Goal: Task Accomplishment & Management: Manage account settings

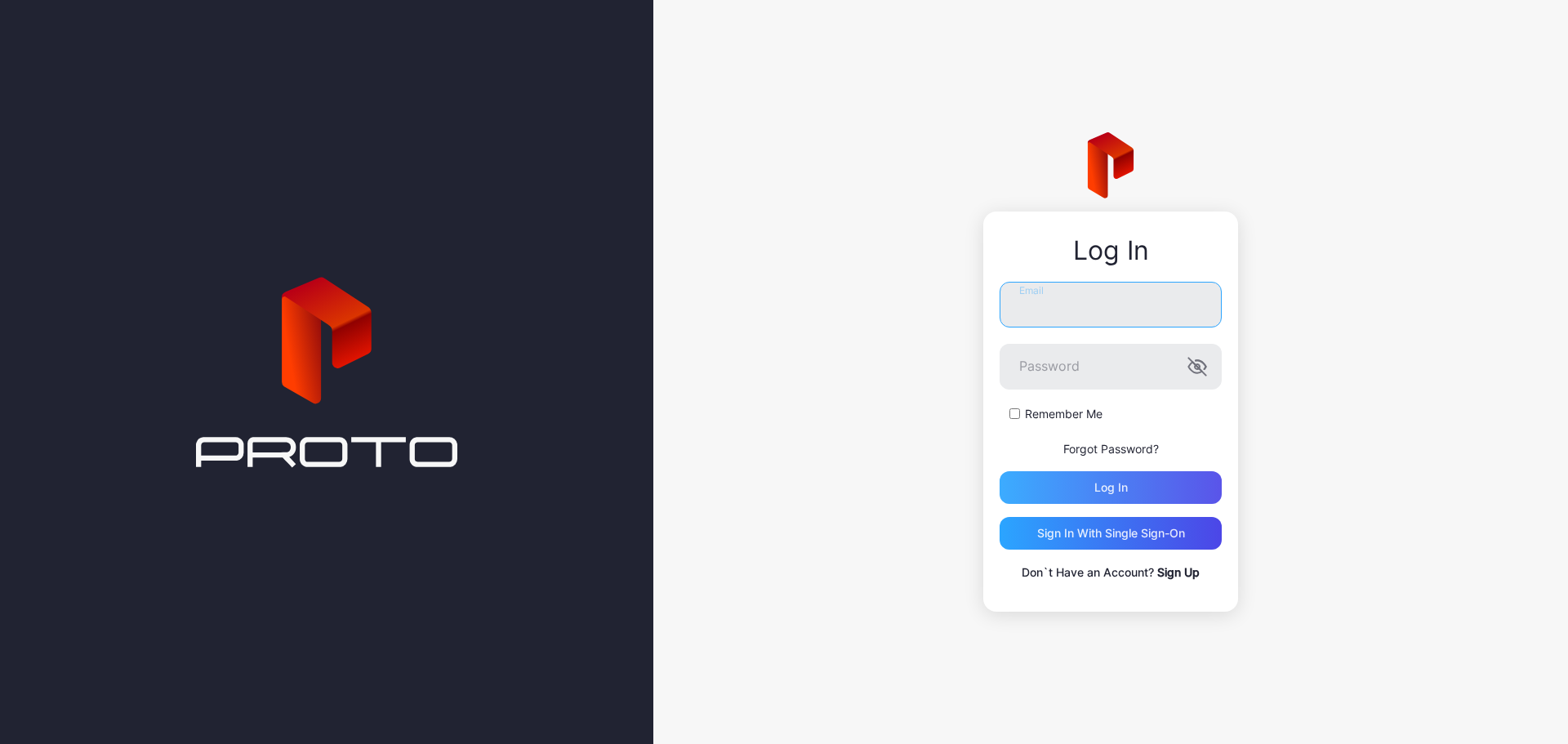
type input "**********"
click at [1138, 486] on div "Log in" at bounding box center [1110, 488] width 222 height 33
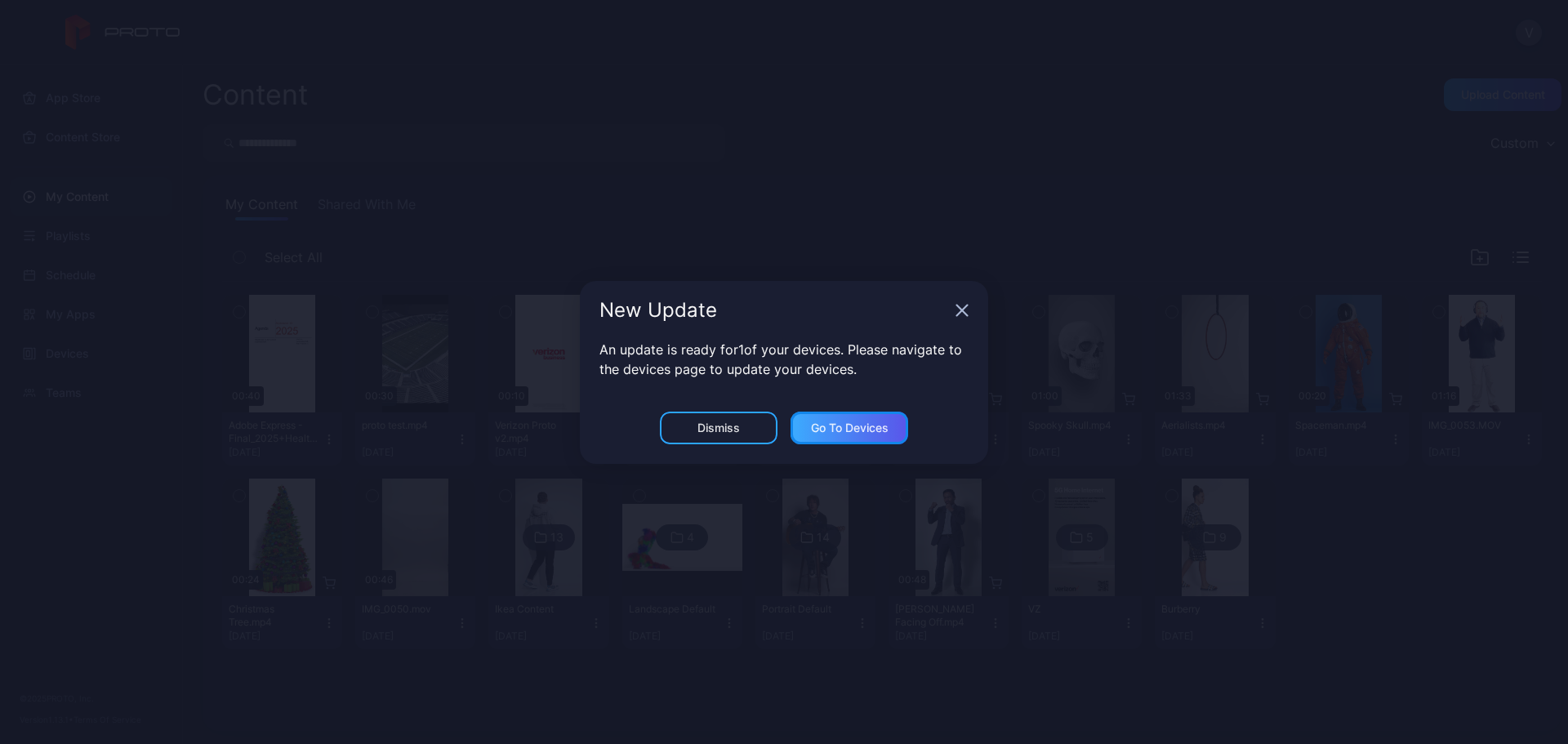
click at [815, 435] on div "Go to devices" at bounding box center [849, 428] width 118 height 33
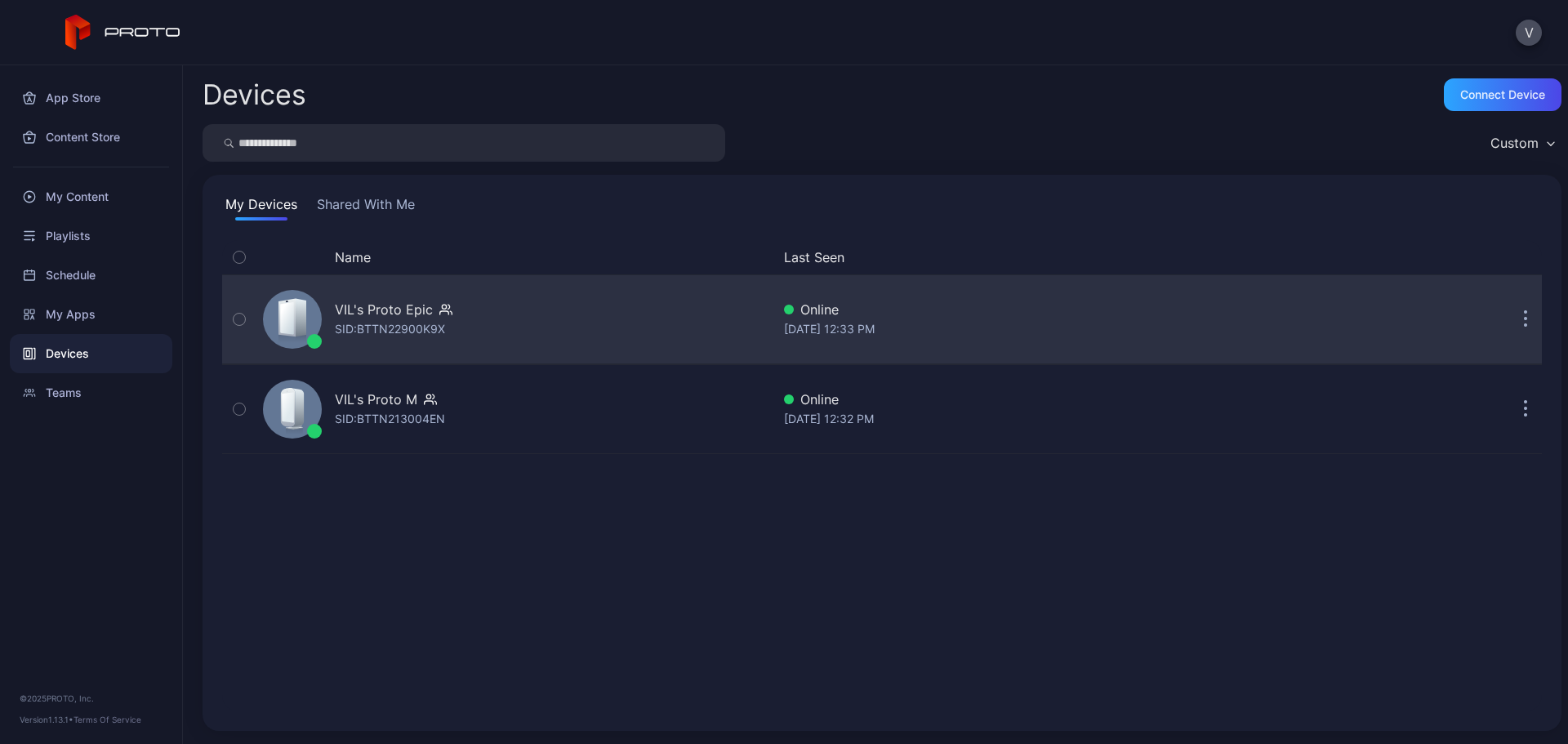
click at [1524, 321] on icon "button" at bounding box center [1525, 321] width 2 height 2
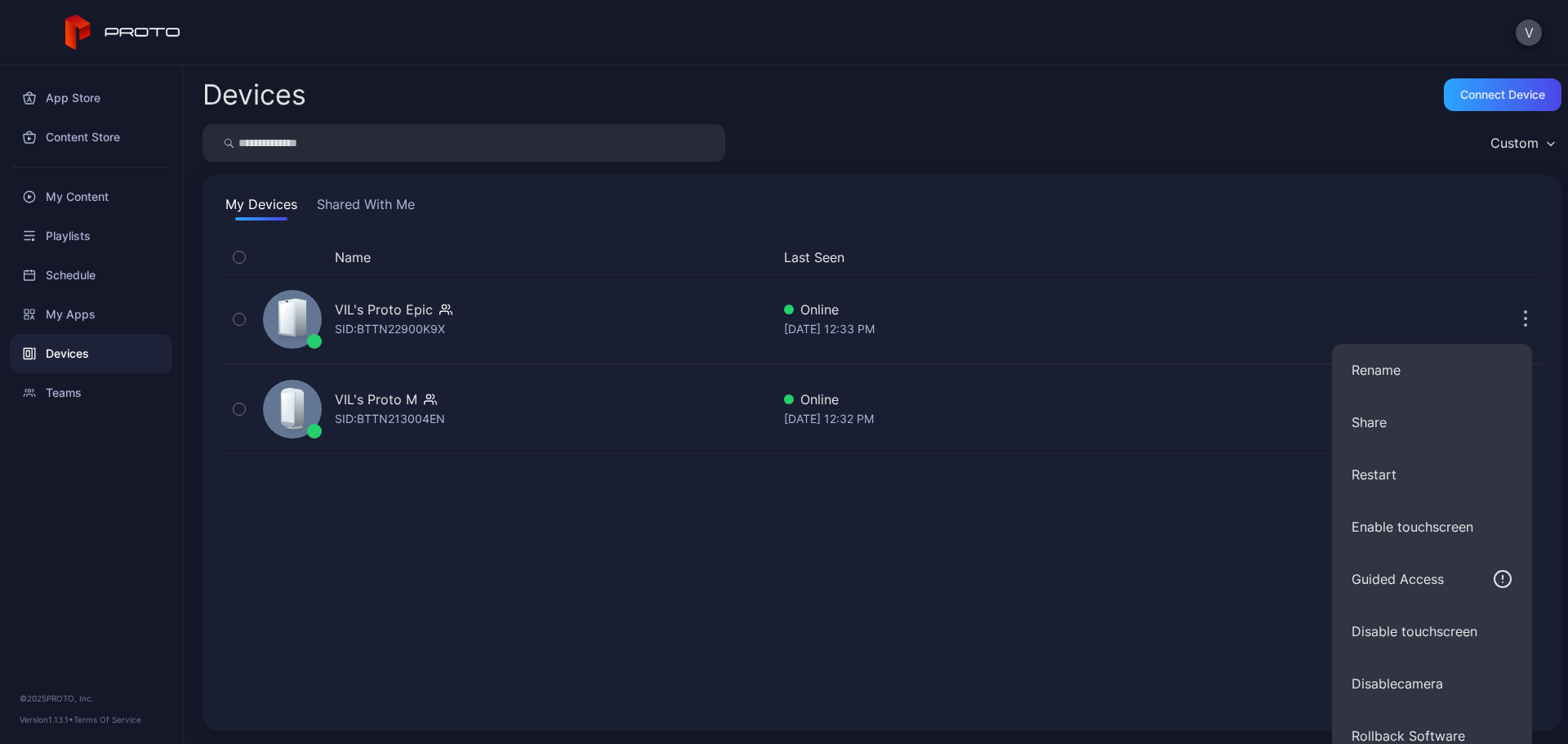
click at [1239, 563] on div "Name Last Seen VIL's Proto Epic SID: BTTN22900K9X Online [DATE] 12:33 PM VIL's …" at bounding box center [882, 475] width 1320 height 471
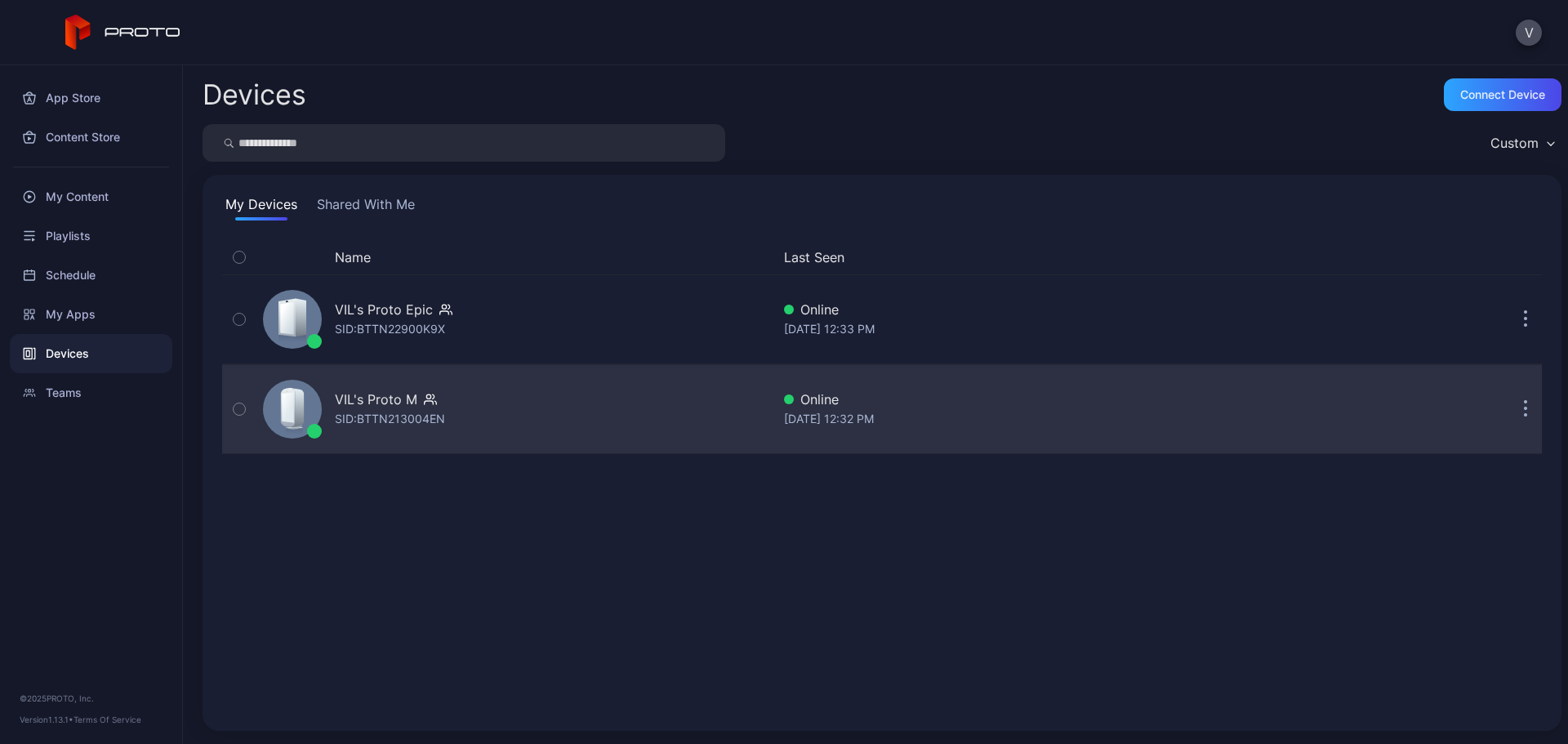
click at [1513, 420] on button "button" at bounding box center [1525, 409] width 33 height 33
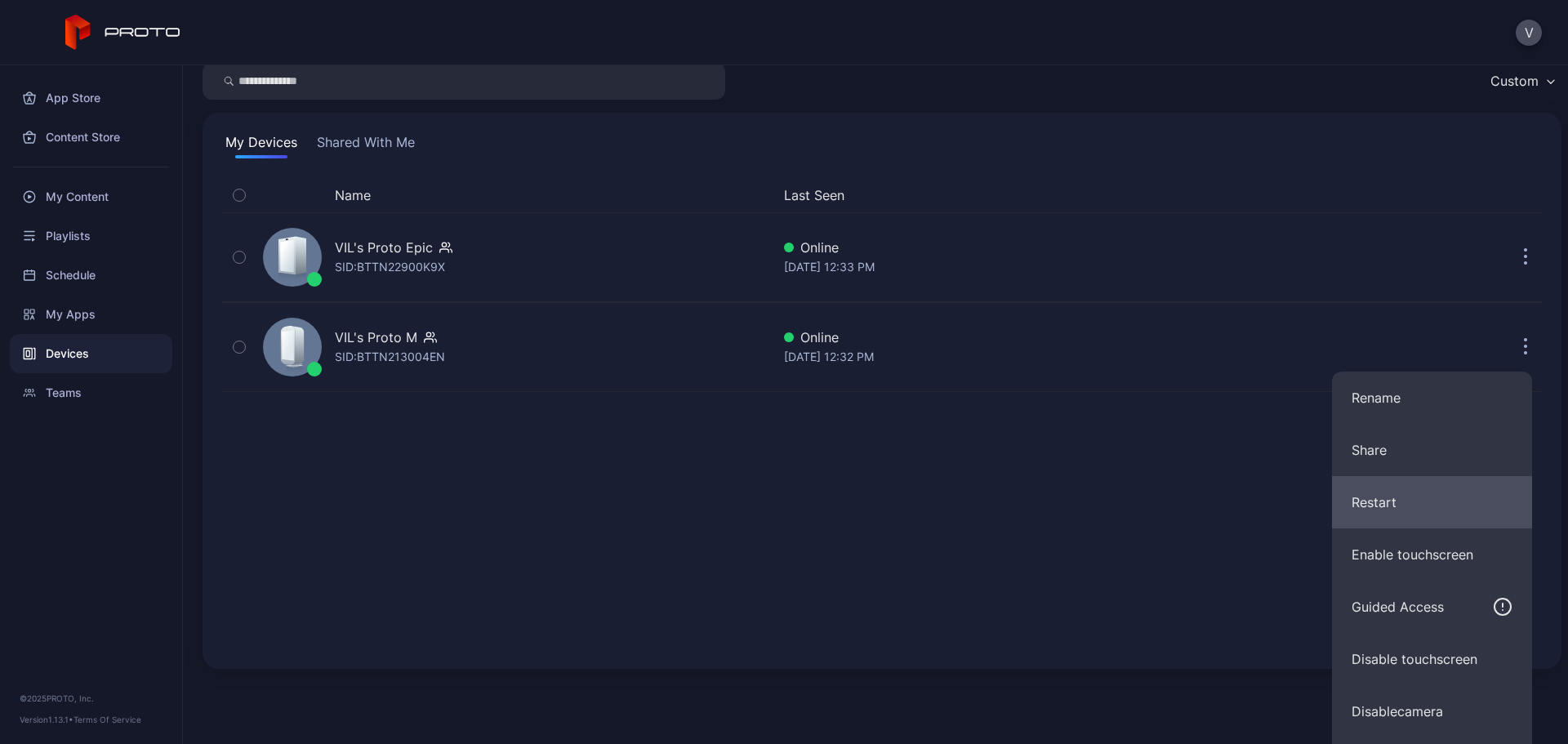
scroll to position [108, 0]
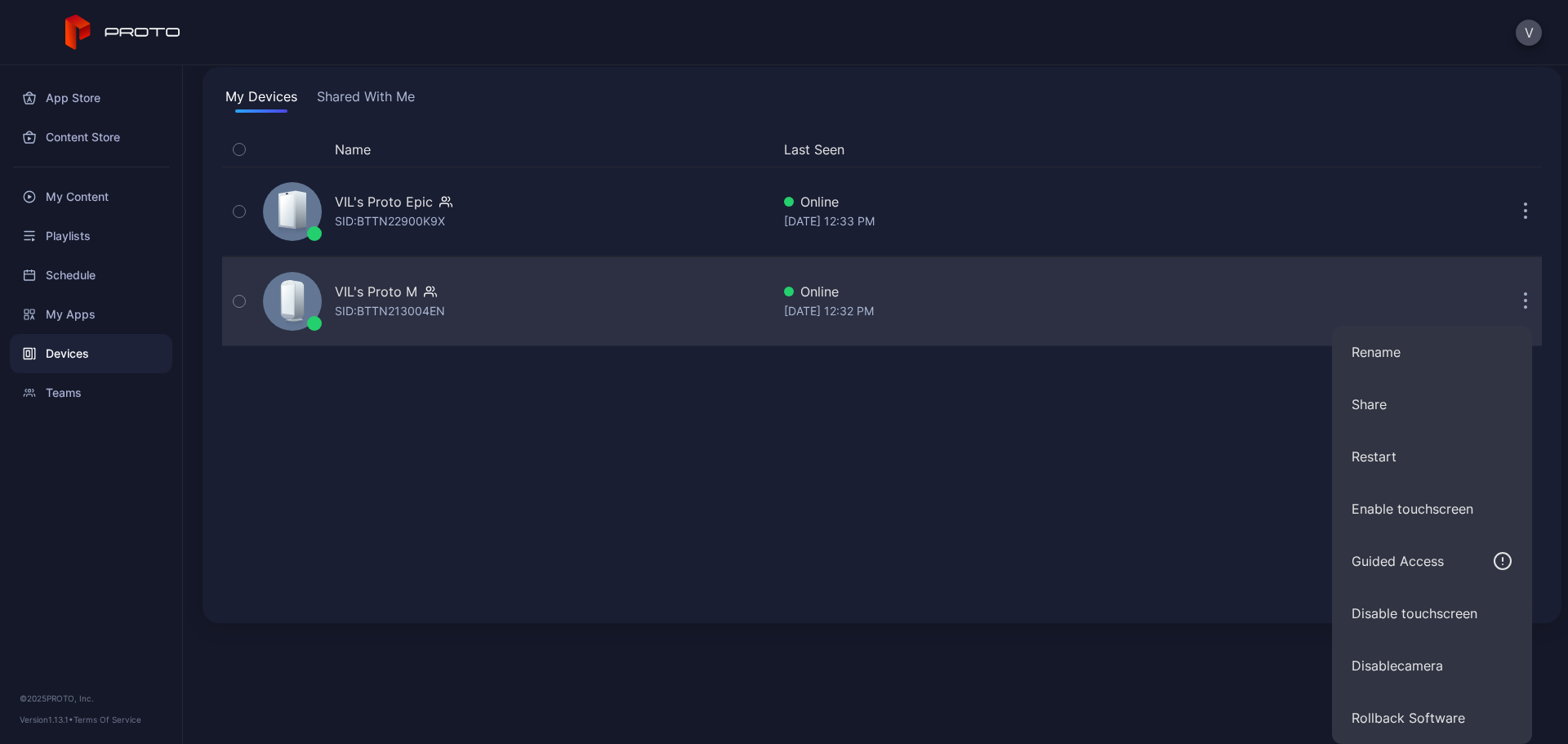
click at [1128, 304] on div "VIL's Proto Epic SID: BTTN22900K9X Online [DATE] 12:33 PM VIL's Proto M SID: BT…" at bounding box center [882, 256] width 1320 height 180
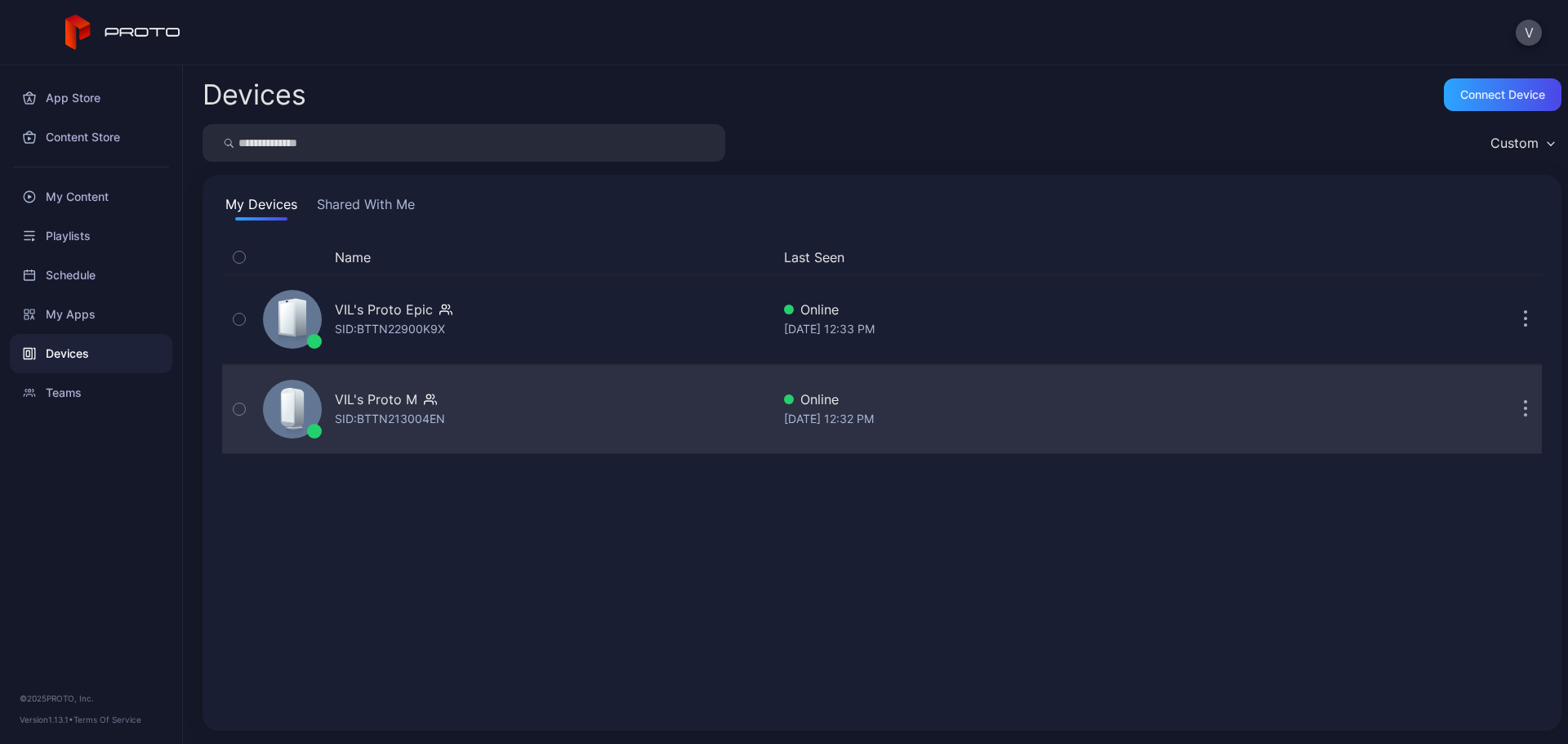
click at [1074, 408] on div "Online" at bounding box center [1060, 400] width 552 height 20
click at [1509, 411] on button "button" at bounding box center [1525, 409] width 33 height 33
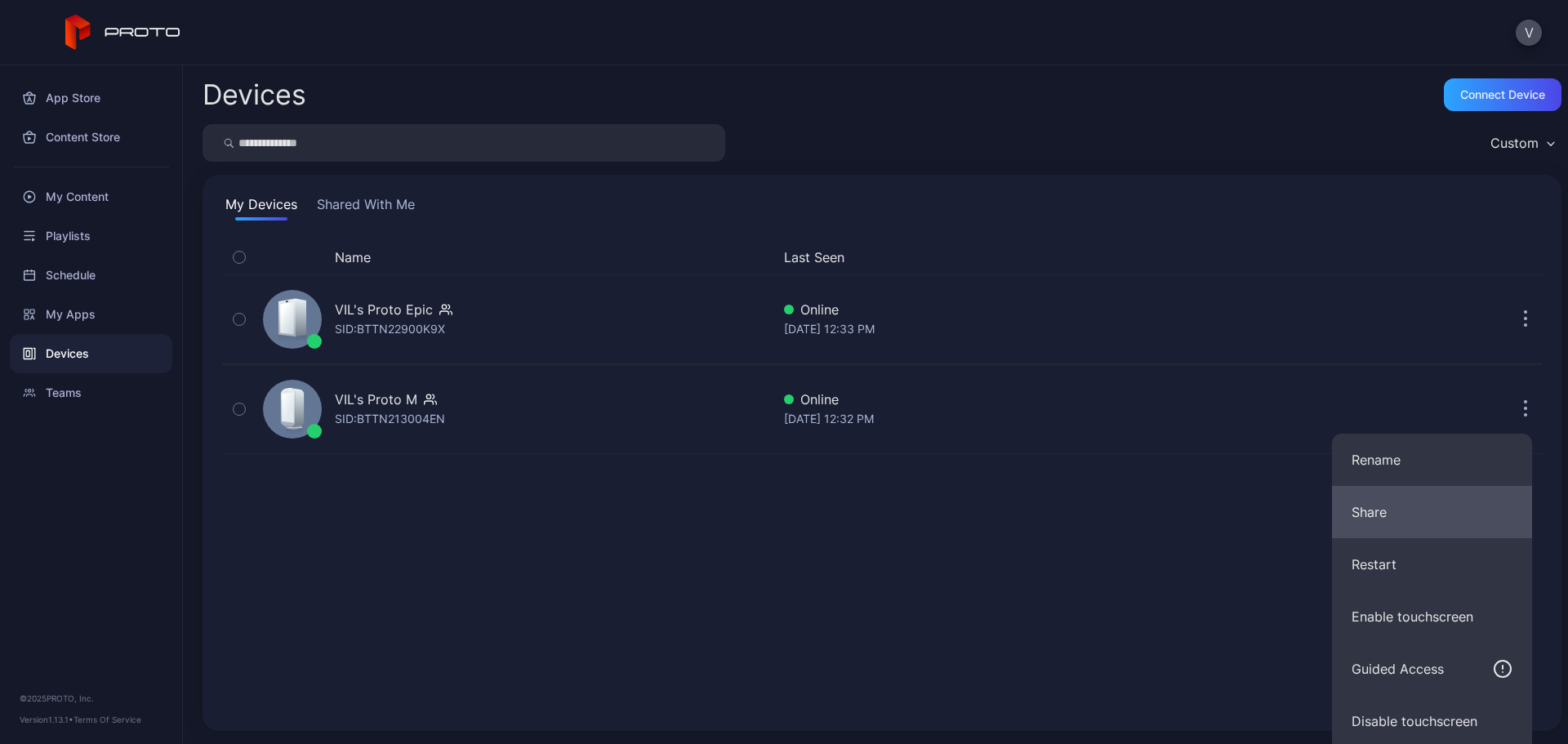
click at [1399, 493] on button "Share" at bounding box center [1432, 512] width 200 height 53
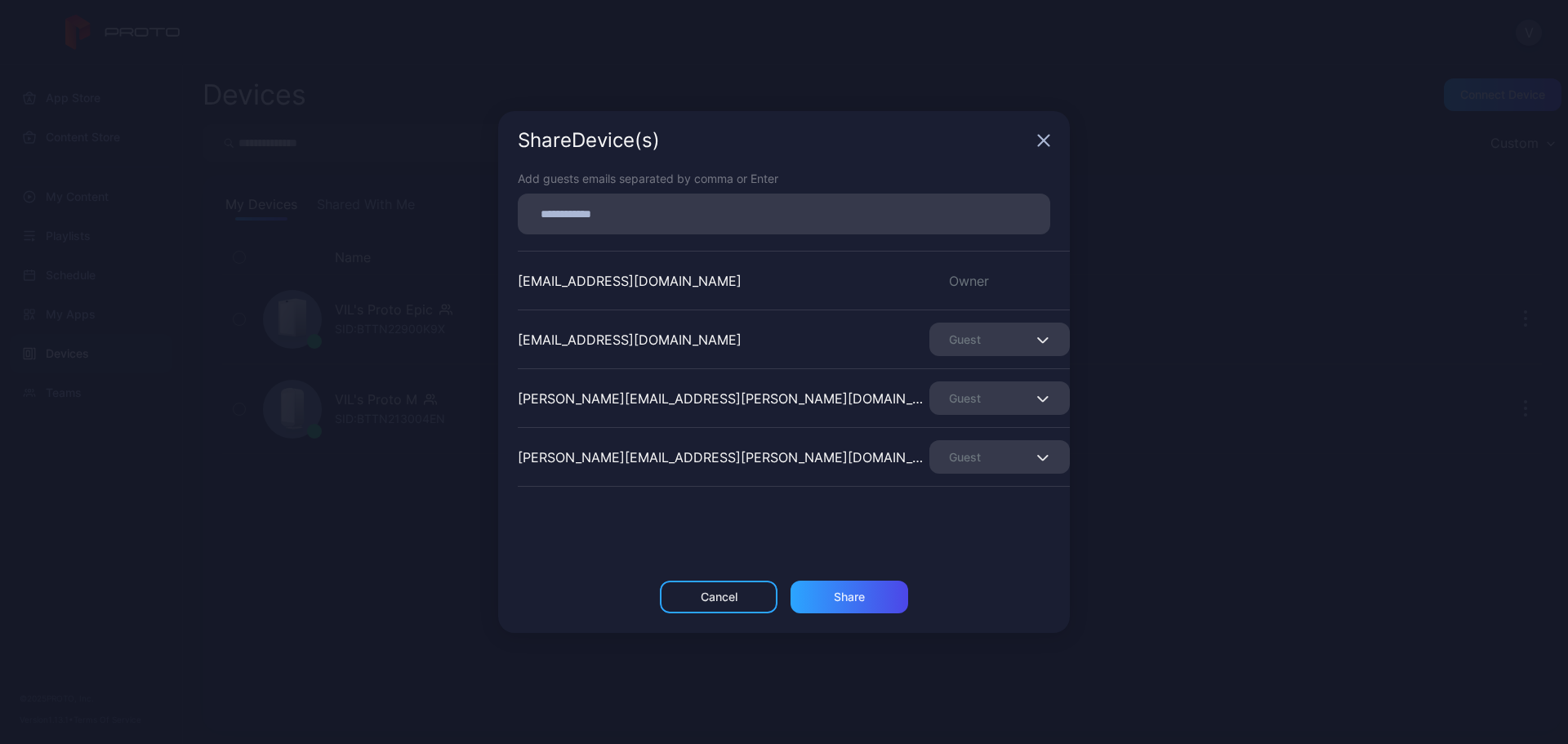
scroll to position [49, 0]
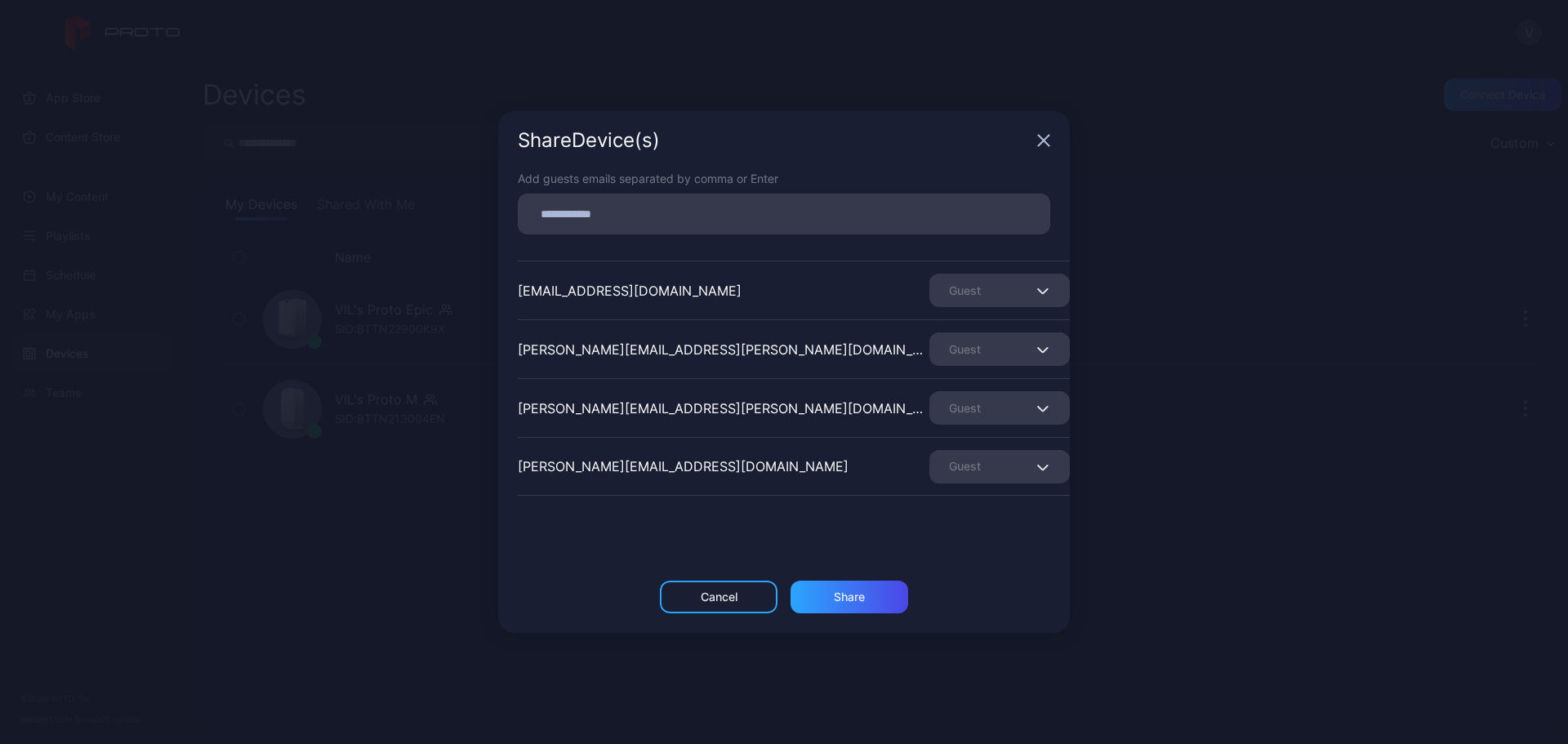
click at [989, 326] on div "[PERSON_NAME][EMAIL_ADDRESS][PERSON_NAME][DOMAIN_NAME] Guest" at bounding box center [794, 349] width 552 height 59
click at [989, 349] on div "Guest" at bounding box center [999, 349] width 141 height 34
click at [986, 386] on button "Remove Guest" at bounding box center [980, 400] width 139 height 53
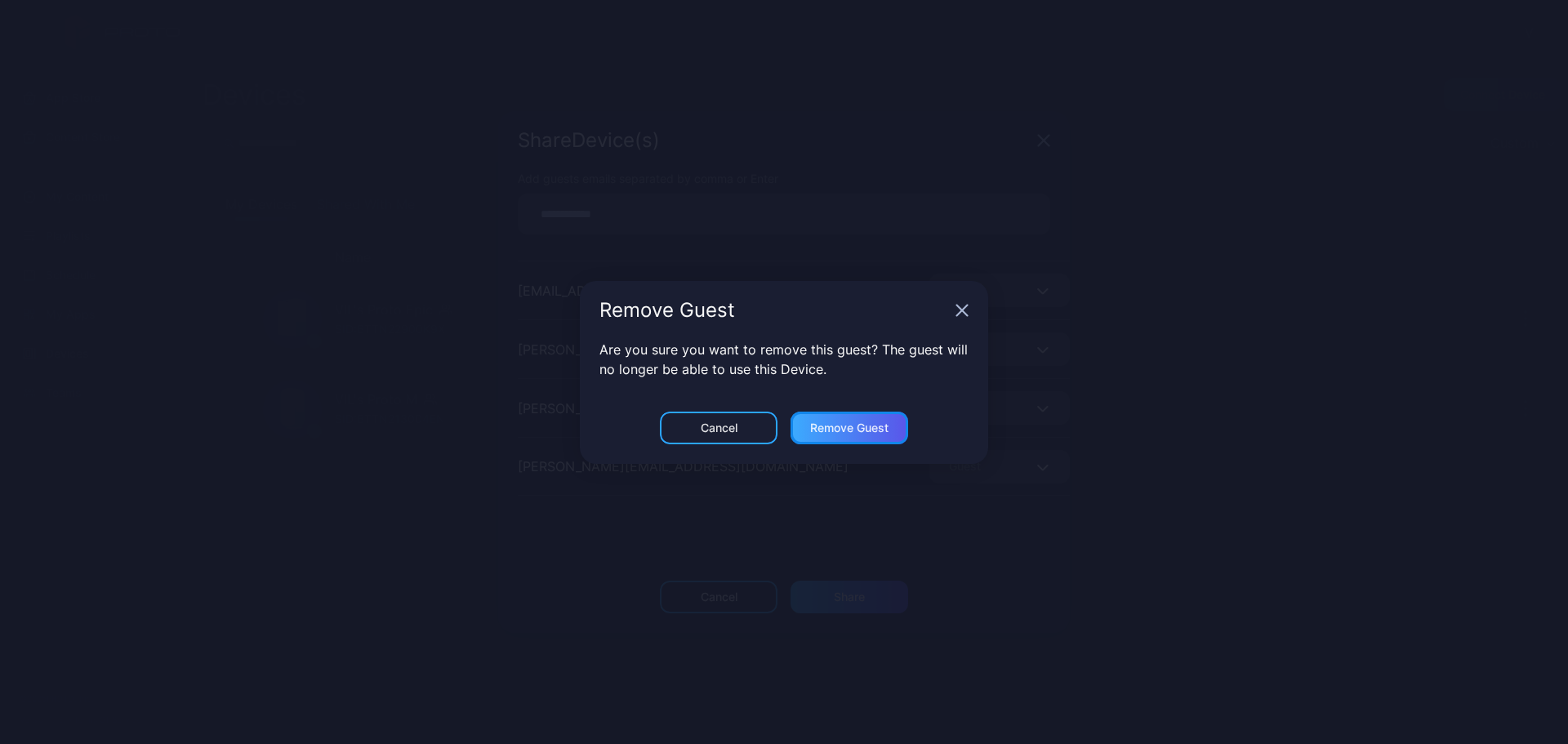
click at [890, 418] on div "Remove Guest" at bounding box center [849, 428] width 118 height 33
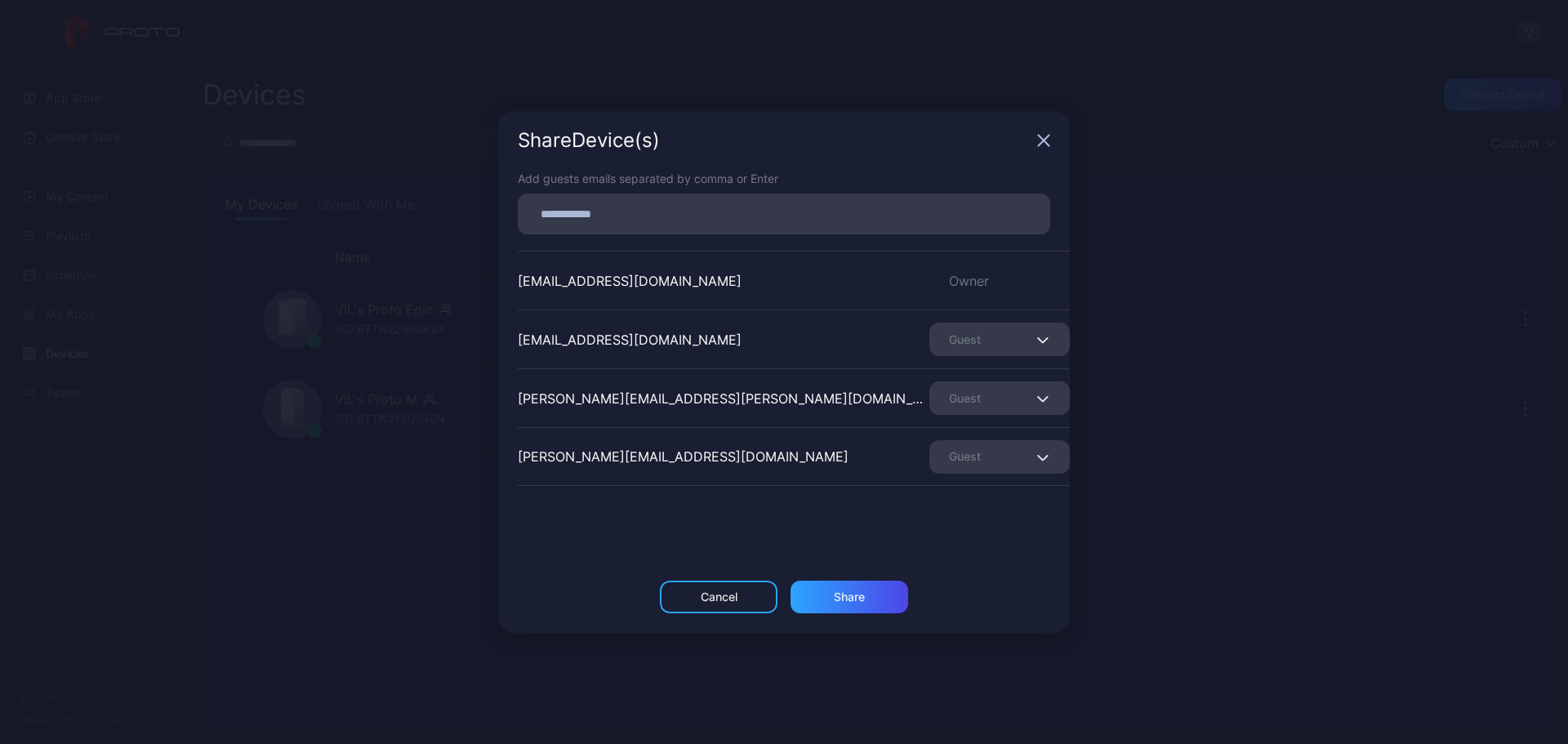
scroll to position [0, 0]
click at [969, 400] on div "Guest" at bounding box center [999, 398] width 141 height 34
click at [963, 436] on button "Remove Guest" at bounding box center [980, 450] width 139 height 53
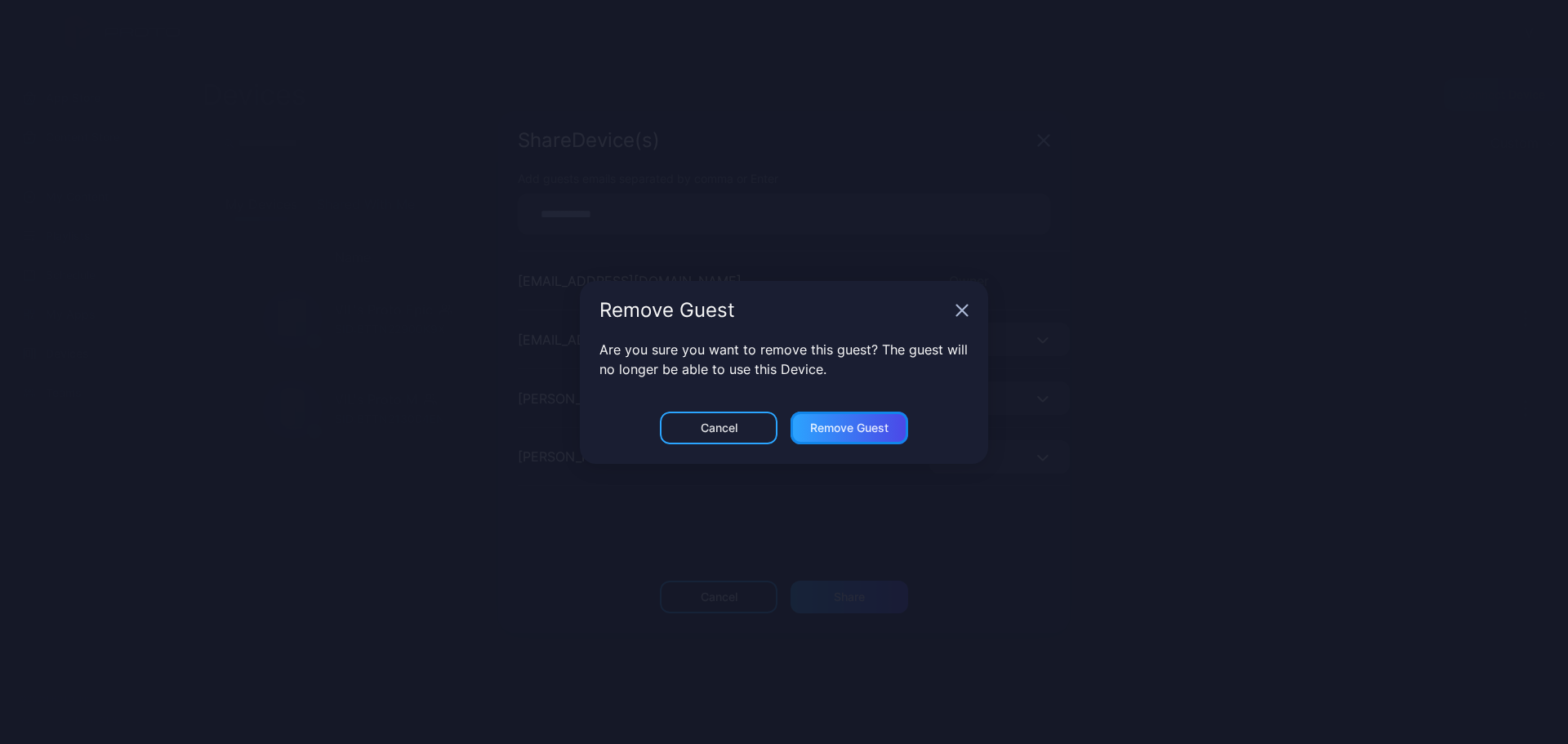
drag, startPoint x: 896, startPoint y: 427, endPoint x: 913, endPoint y: 426, distance: 17.0
click at [895, 427] on div "Remove Guest" at bounding box center [849, 428] width 118 height 33
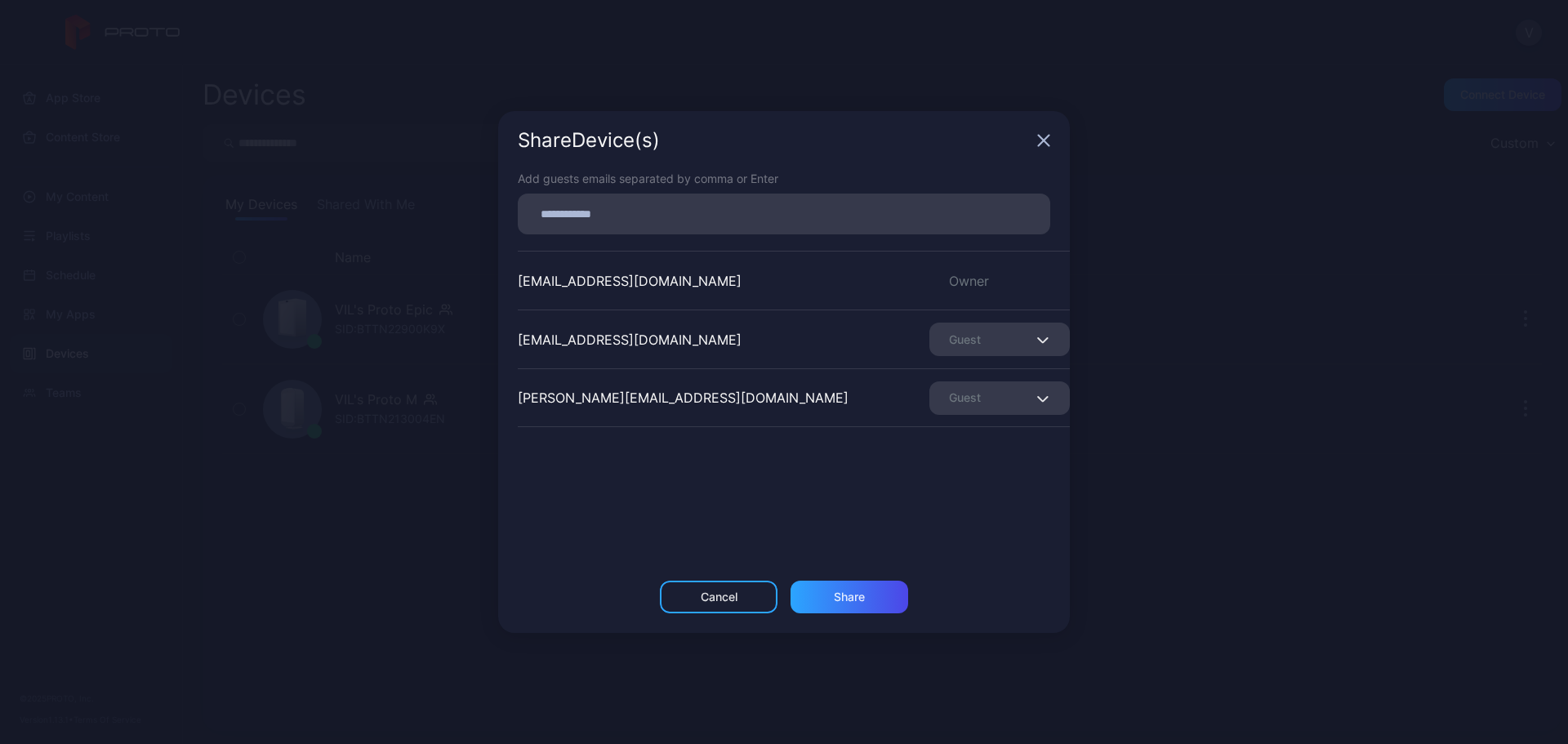
click at [978, 412] on div "Guest" at bounding box center [999, 398] width 141 height 34
click at [975, 446] on button "Remove Guest" at bounding box center [980, 450] width 139 height 53
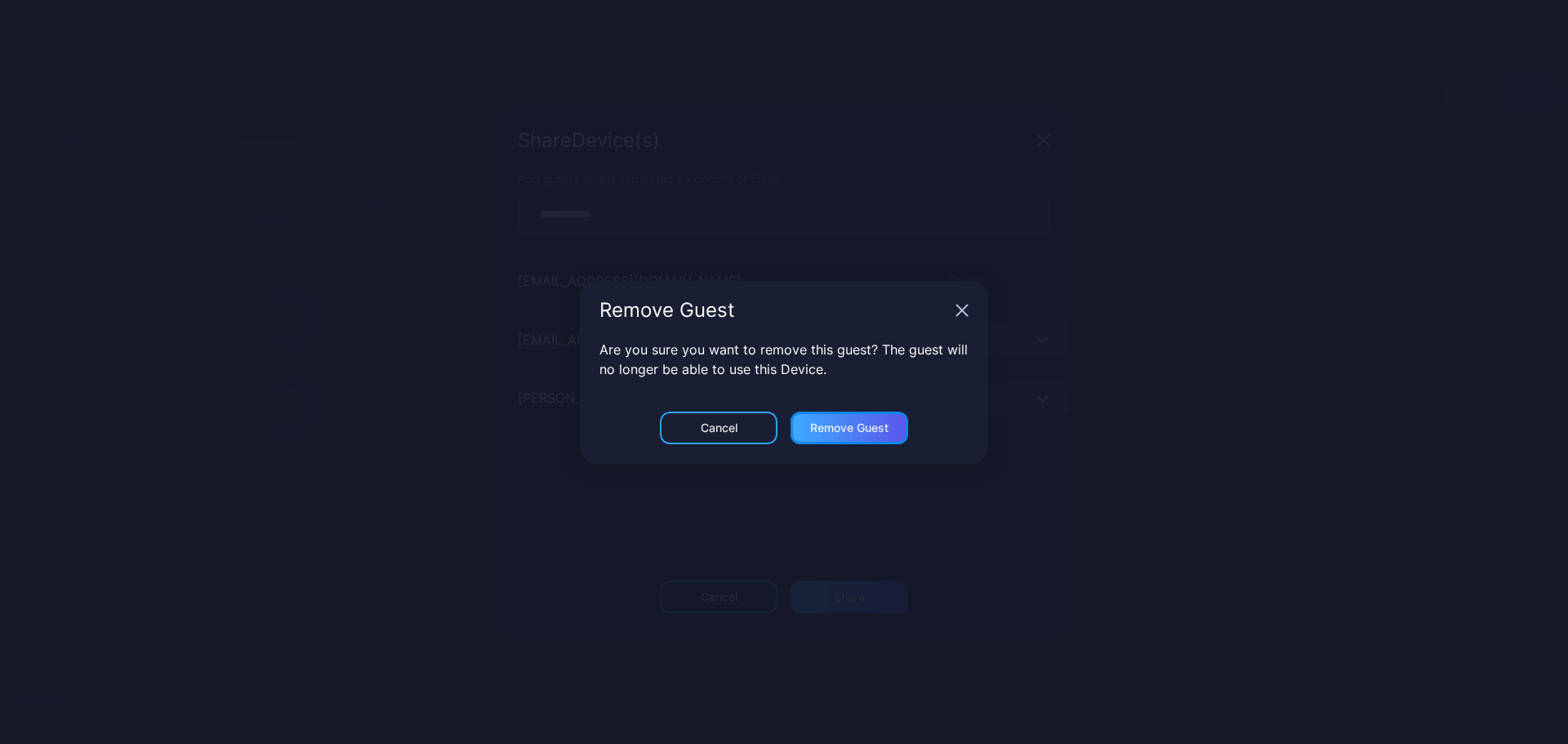
click at [872, 437] on div "Remove Guest" at bounding box center [849, 428] width 118 height 33
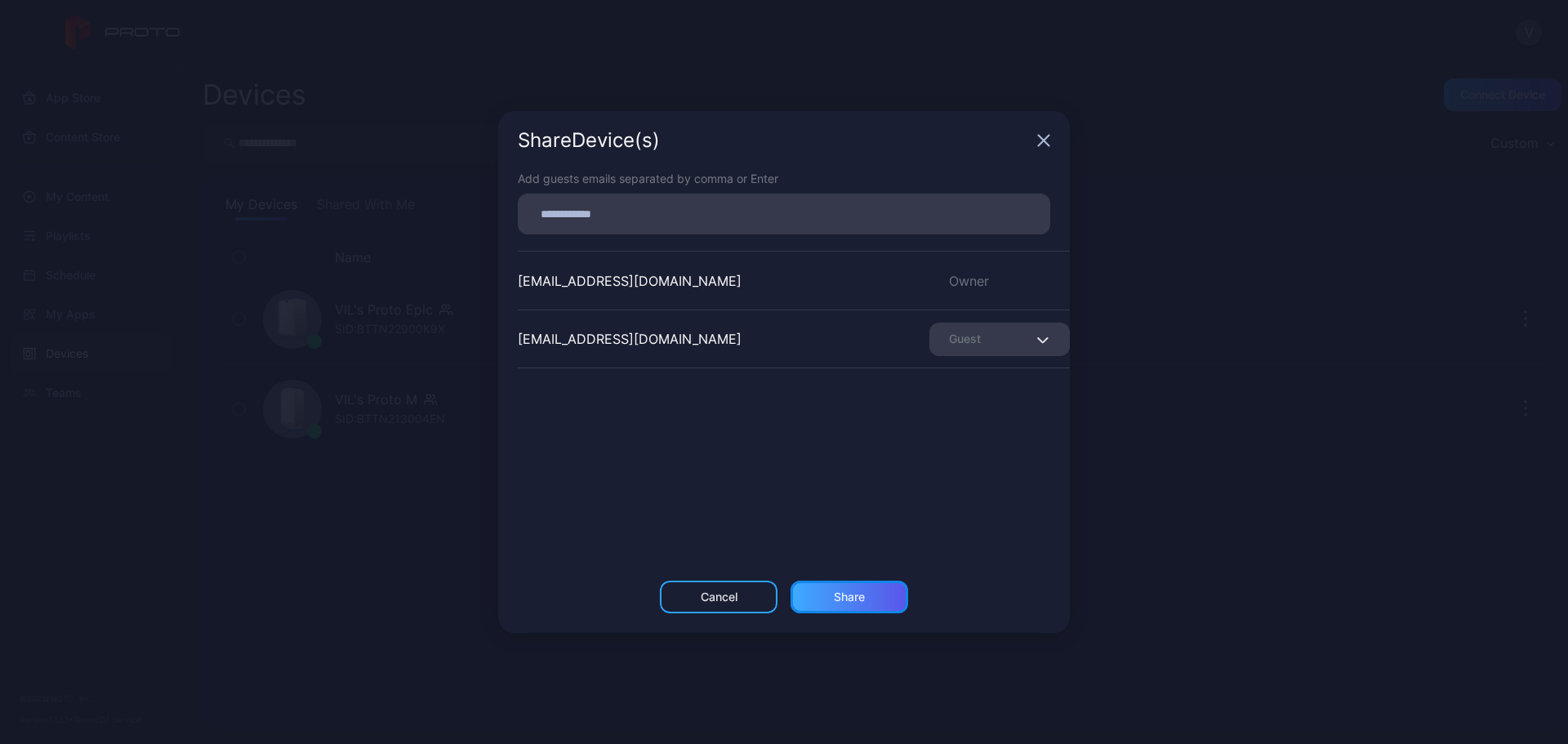
click at [837, 595] on div "Share" at bounding box center [850, 597] width 31 height 13
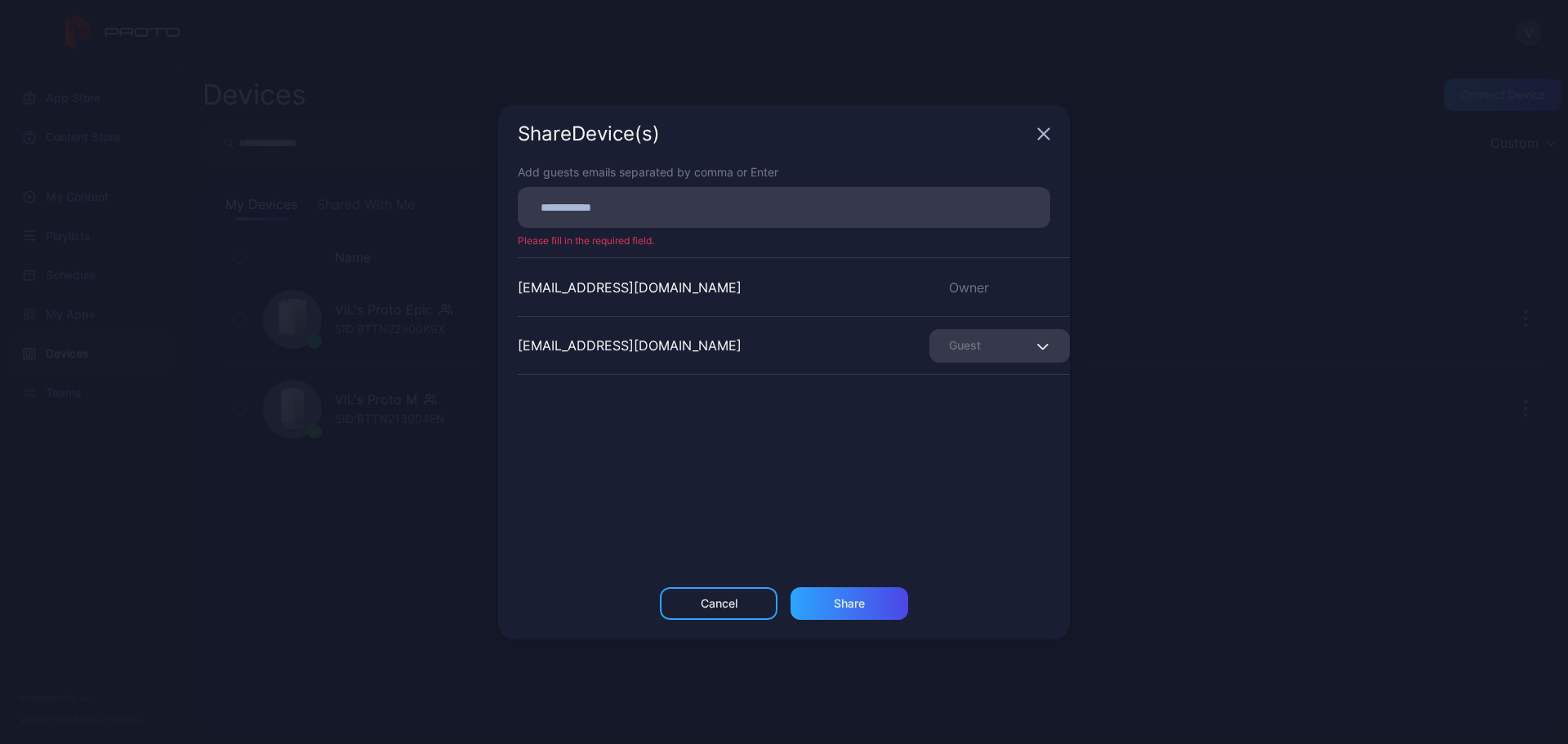
click at [1042, 131] on icon "button" at bounding box center [1044, 134] width 13 height 13
